Goal: Task Accomplishment & Management: Use online tool/utility

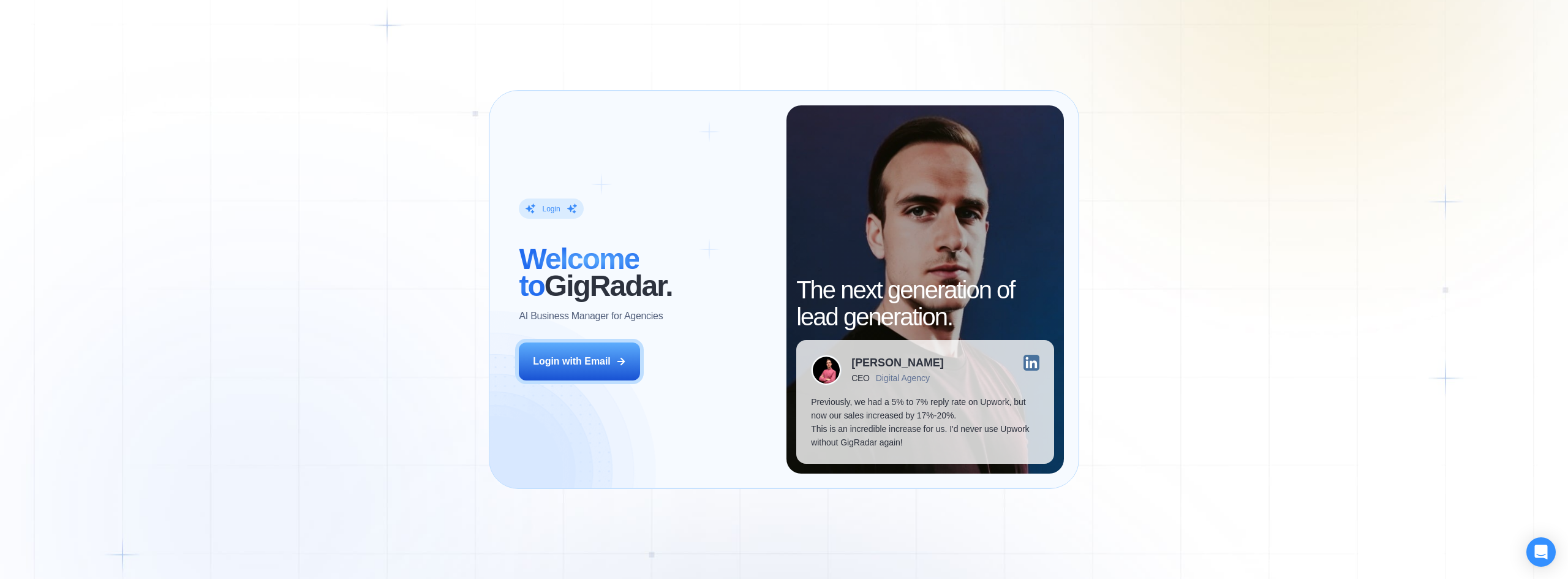
drag, startPoint x: 575, startPoint y: 346, endPoint x: 557, endPoint y: 327, distance: 26.2
click at [574, 346] on button "Login with Email" at bounding box center [580, 361] width 122 height 38
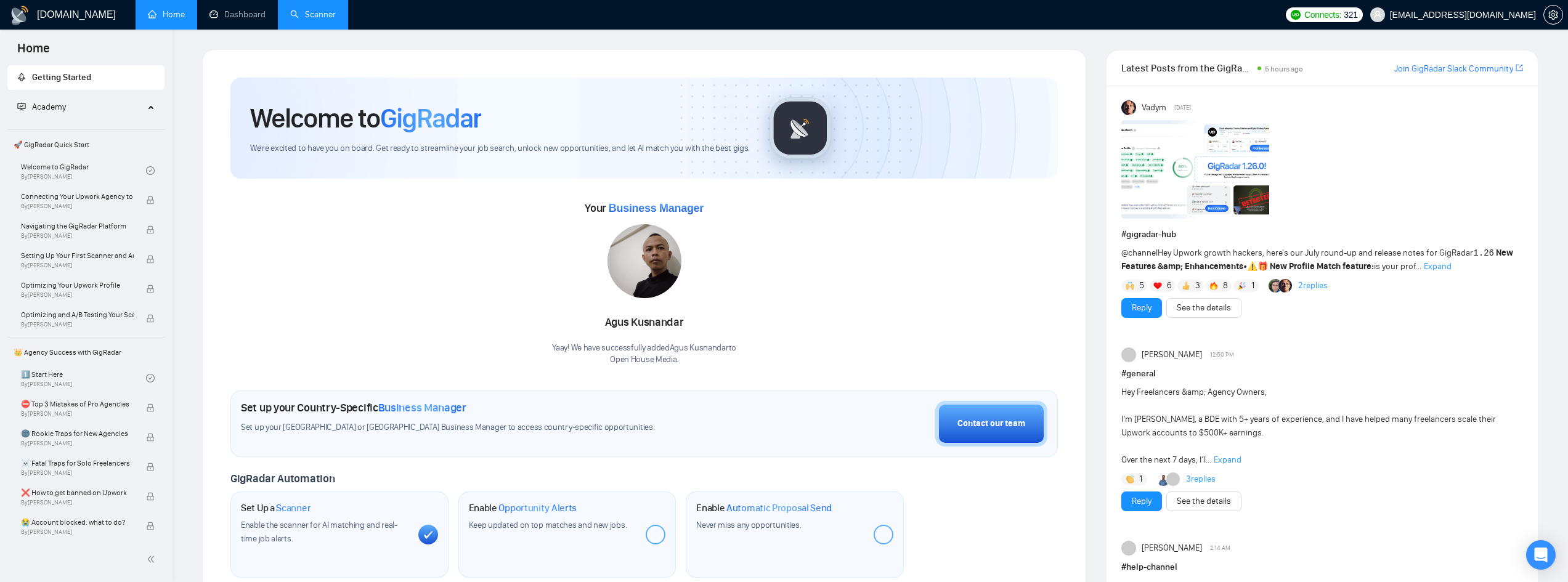
click at [322, 20] on link "Scanner" at bounding box center [313, 14] width 45 height 10
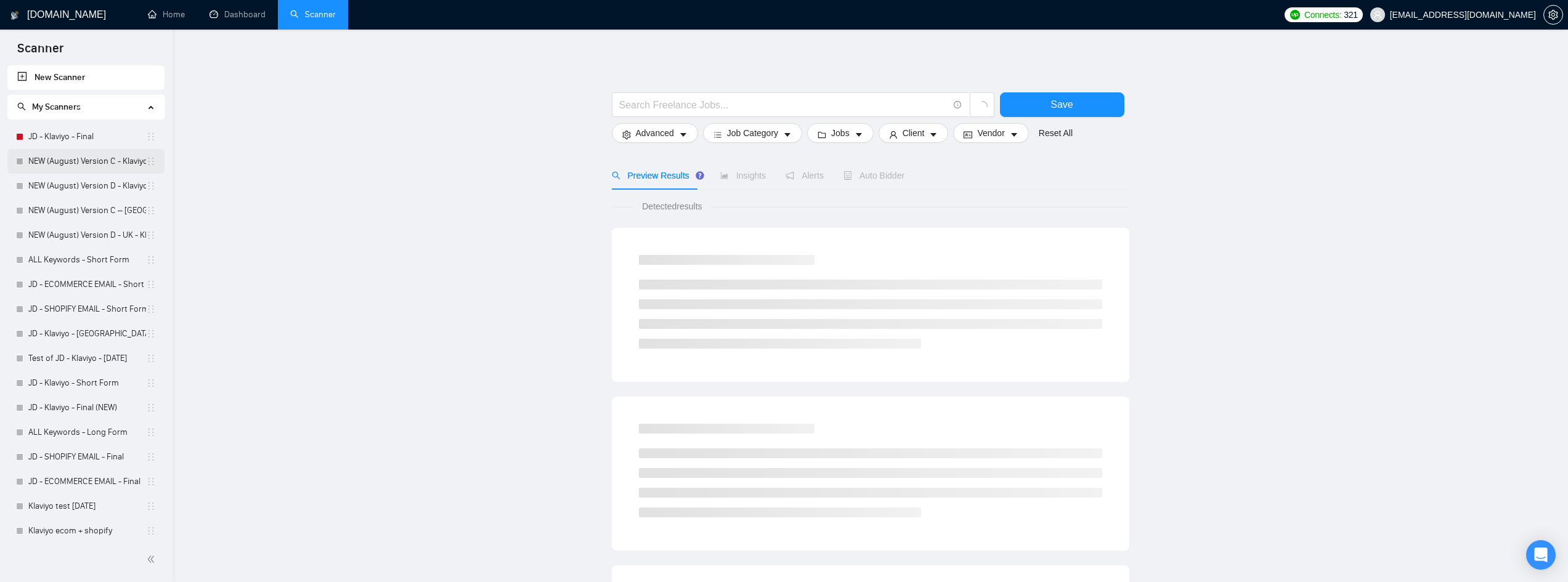
click at [86, 162] on link "NEW (August) Version C - Klaviyo" at bounding box center [86, 162] width 118 height 24
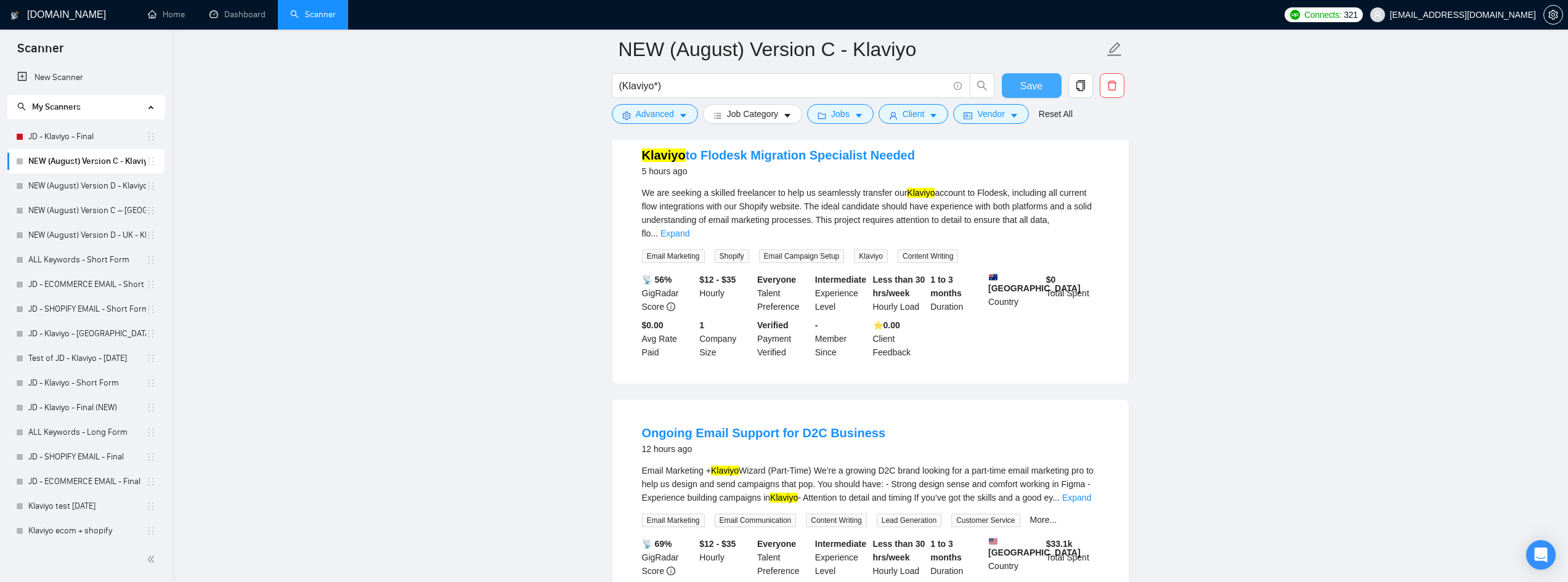
click at [1033, 79] on span "Save" at bounding box center [1031, 86] width 23 height 15
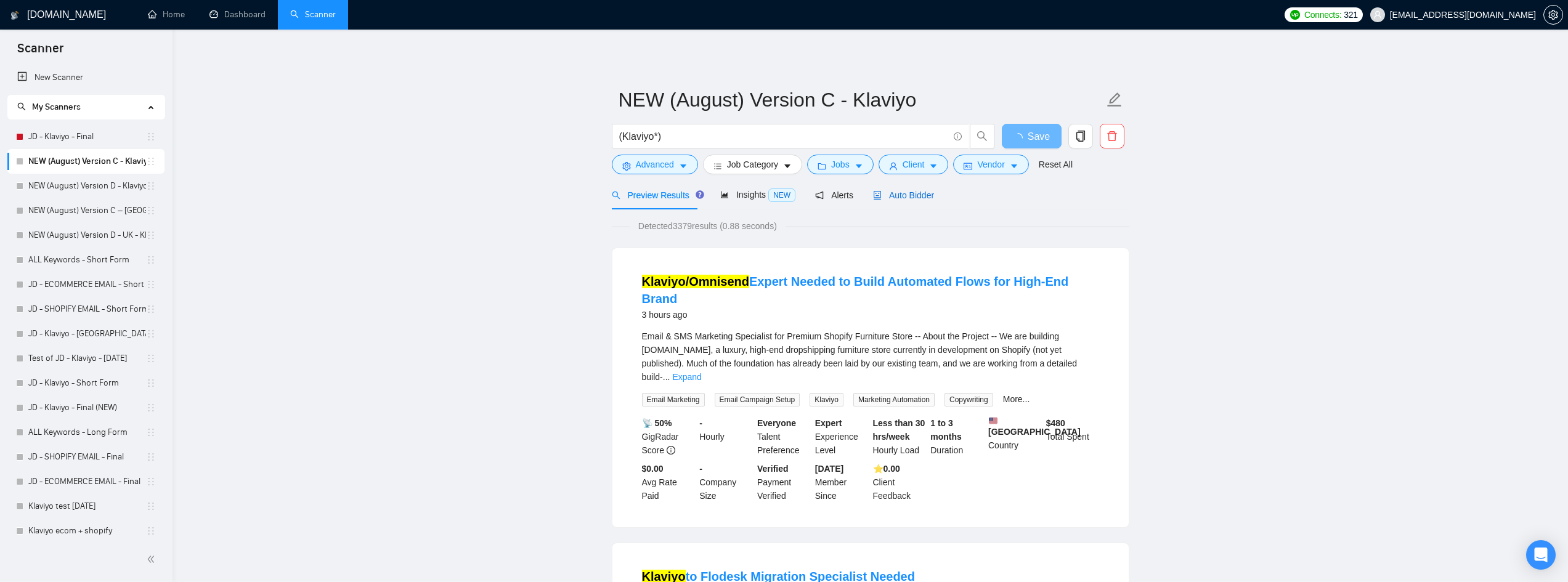
click at [902, 201] on div "Auto Bidder" at bounding box center [903, 196] width 61 height 13
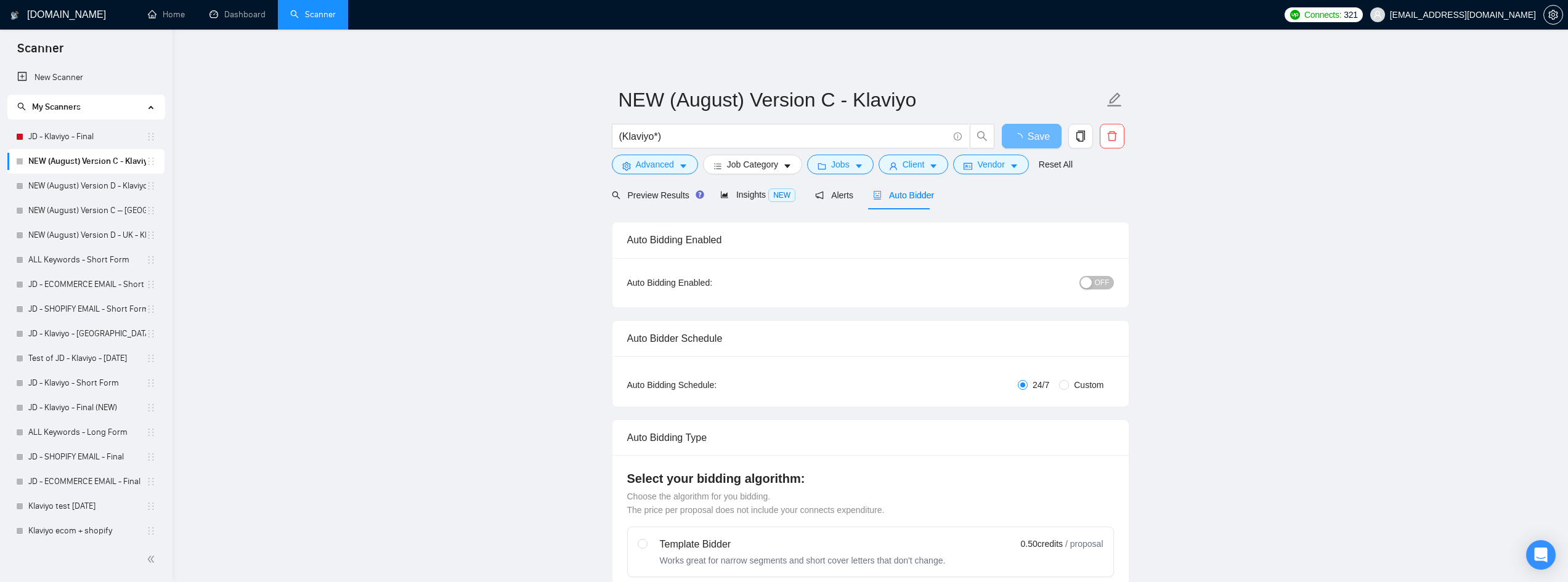
click at [902, 201] on div "Auto Bidder" at bounding box center [903, 196] width 61 height 13
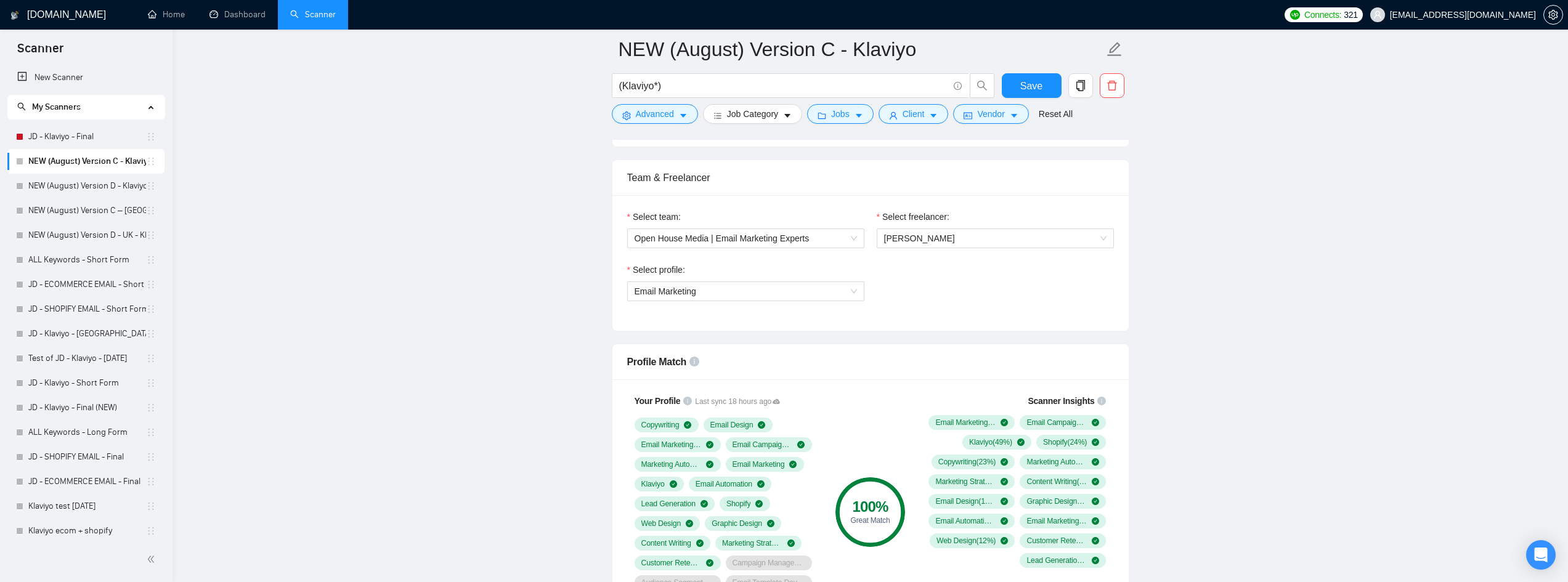
scroll to position [616, 0]
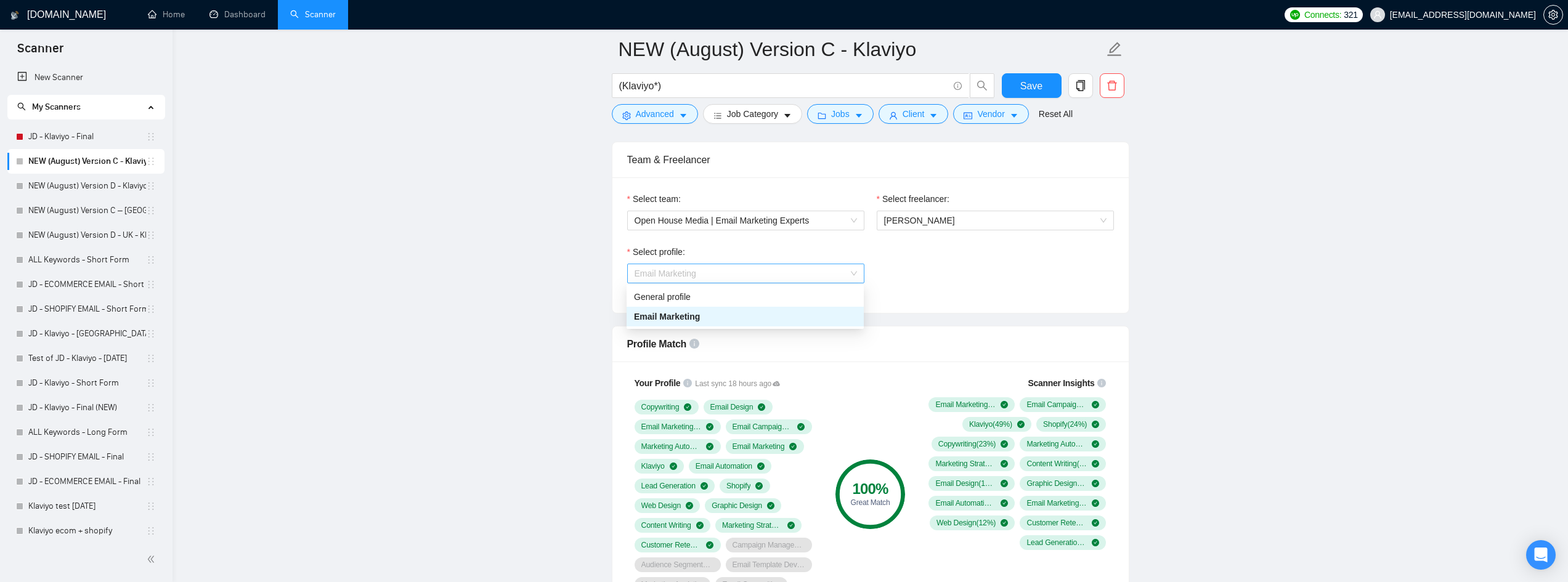
click at [769, 276] on span "Email Marketing" at bounding box center [745, 274] width 223 height 19
click at [839, 279] on span "Email Marketing" at bounding box center [745, 274] width 223 height 19
click at [827, 291] on div "General profile" at bounding box center [745, 297] width 223 height 13
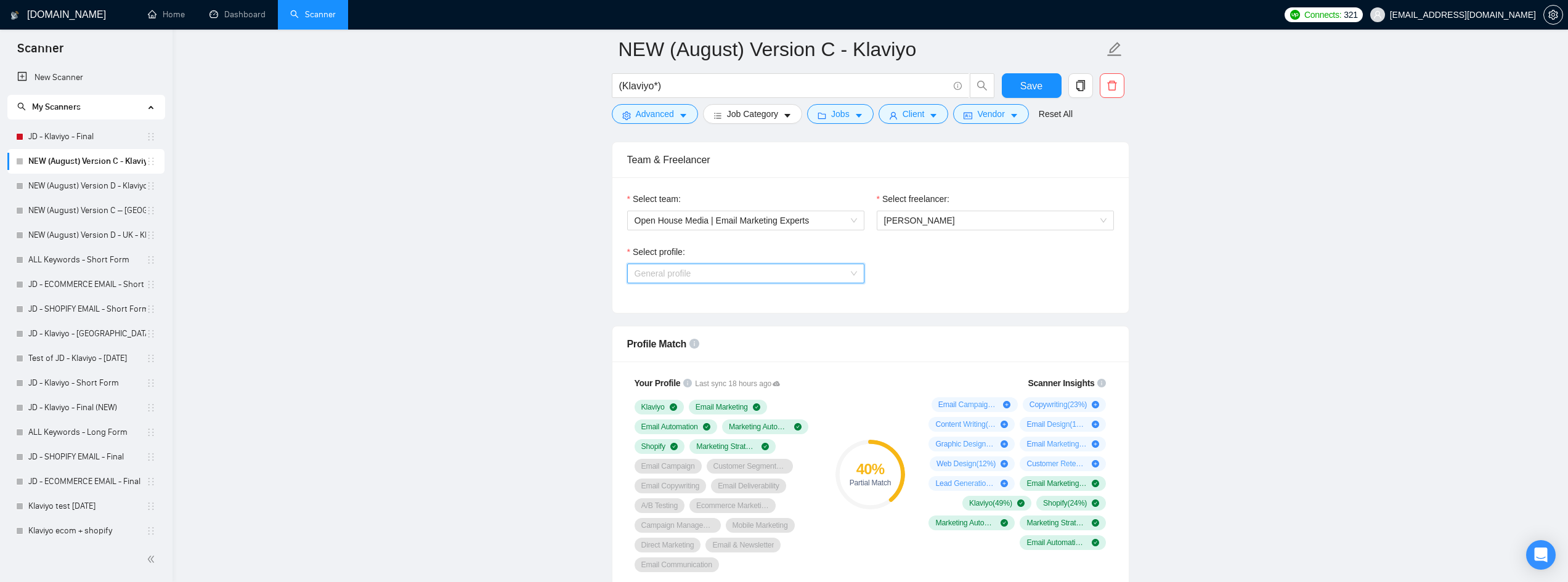
click at [759, 279] on span "General profile" at bounding box center [745, 274] width 223 height 19
click at [746, 319] on div "Email Marketing" at bounding box center [745, 317] width 223 height 13
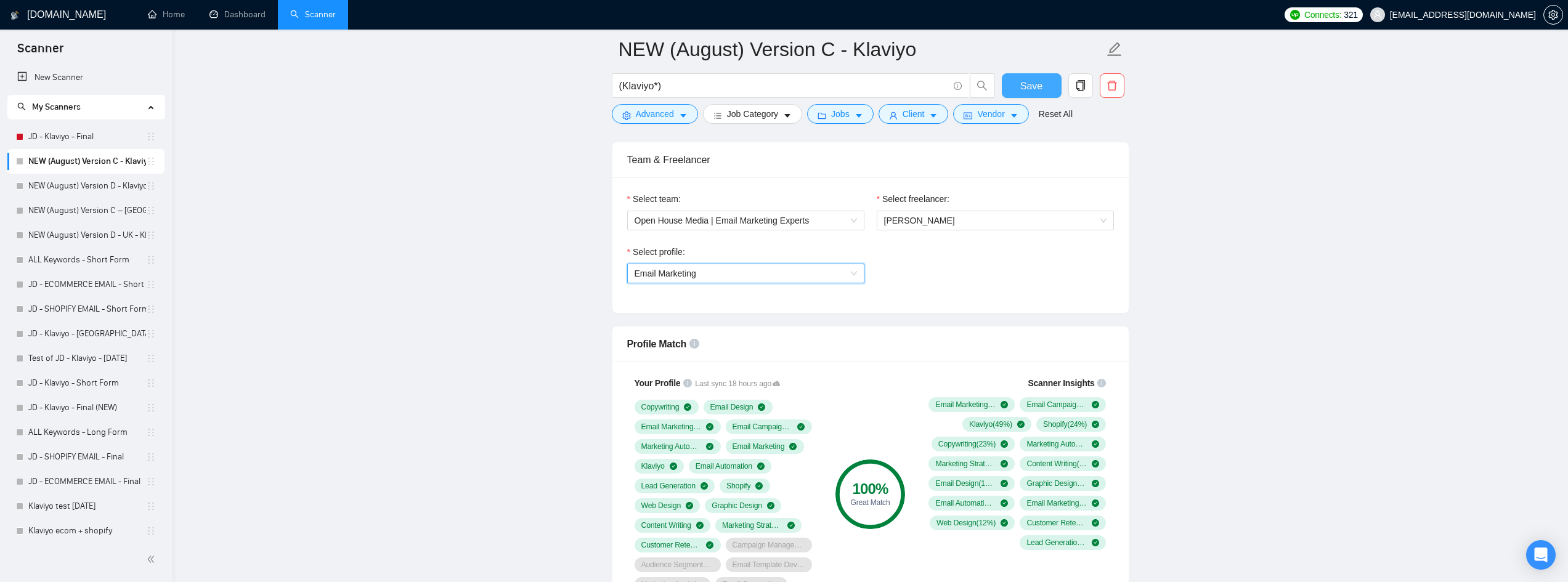
click at [1030, 90] on span "Save" at bounding box center [1031, 86] width 23 height 15
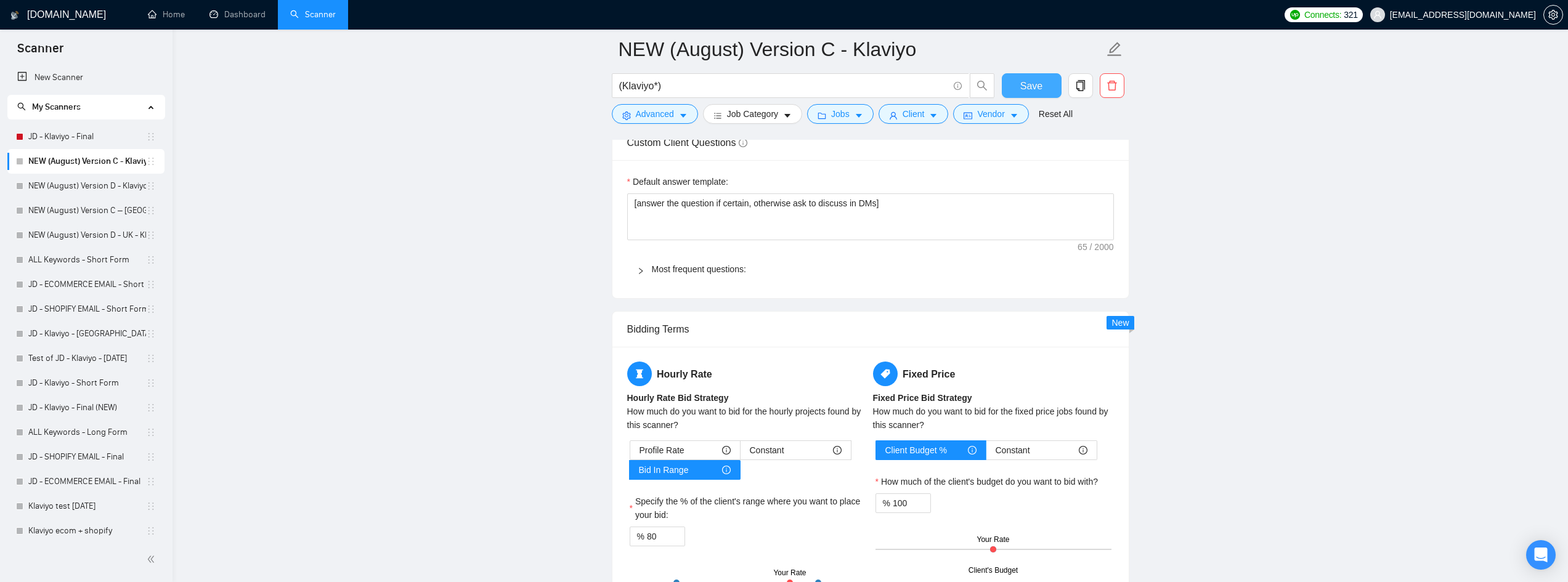
scroll to position [1725, 0]
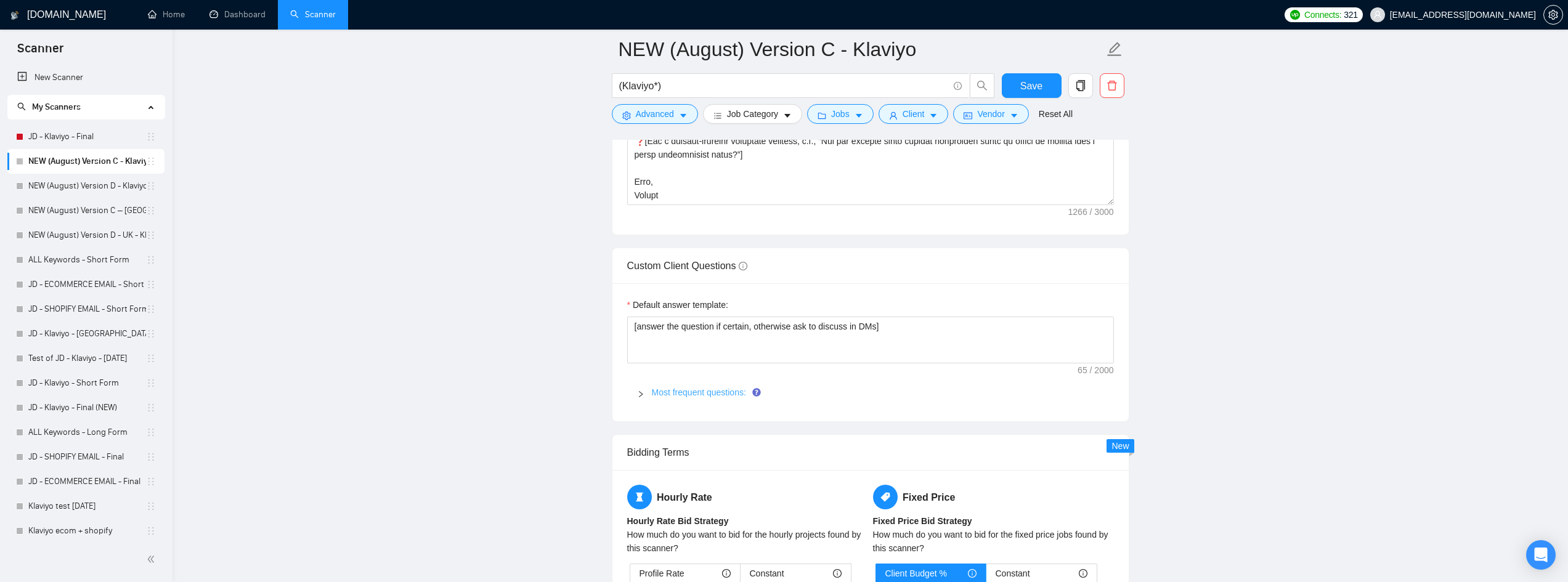
click at [689, 389] on link "Most frequent questions:" at bounding box center [698, 392] width 94 height 9
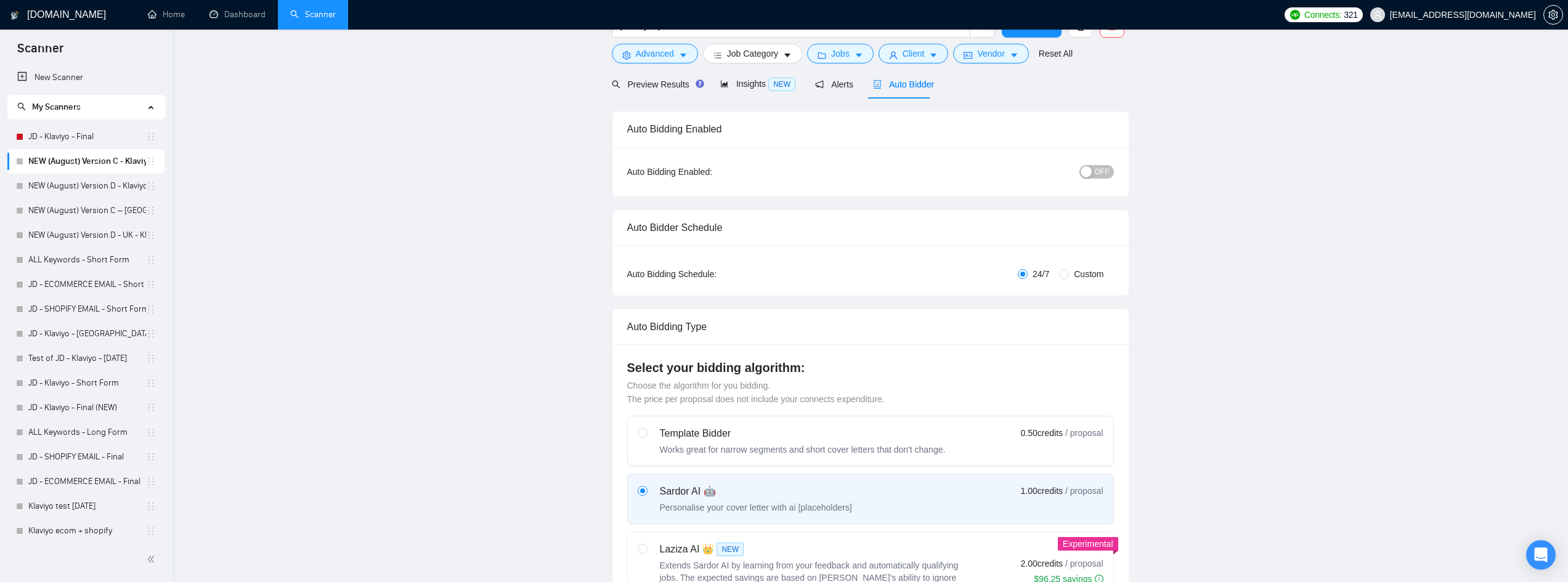
scroll to position [0, 0]
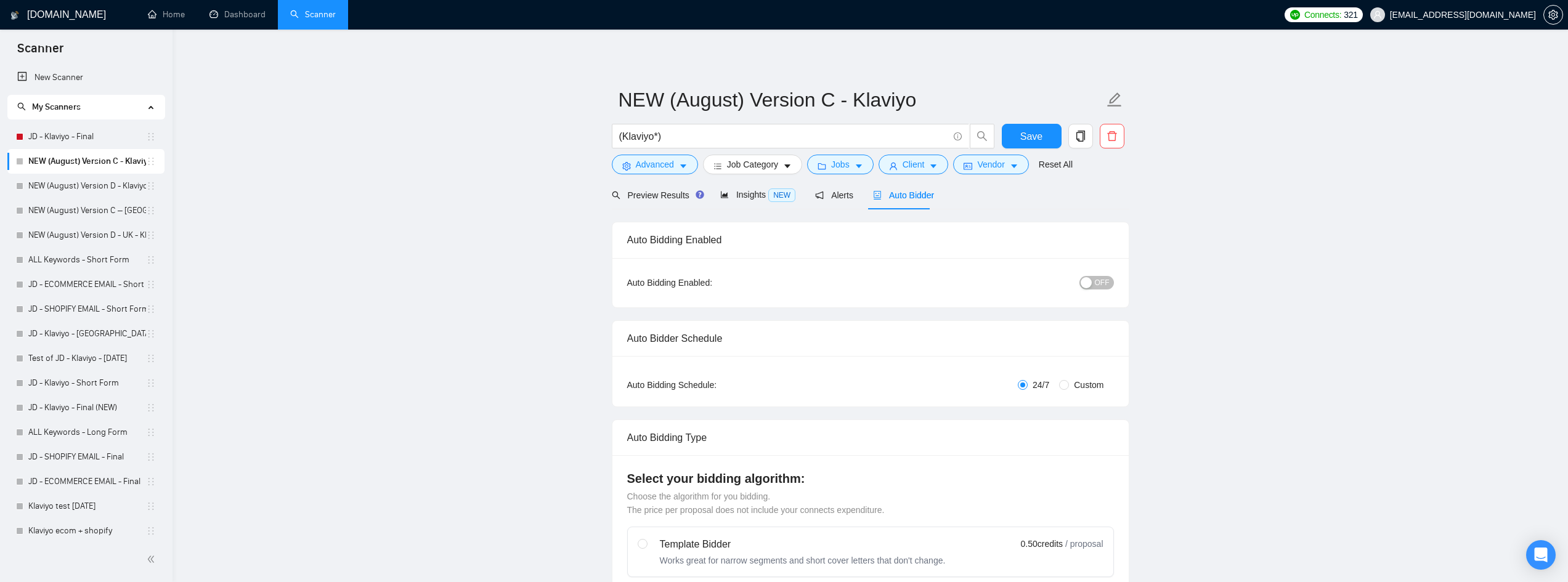
click at [1094, 289] on button "OFF" at bounding box center [1096, 283] width 35 height 13
click at [1032, 126] on button "Save" at bounding box center [1031, 136] width 60 height 24
